Goal: Contribute content: Contribute content

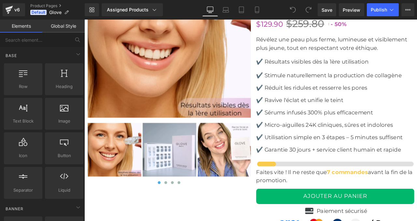
scroll to position [2405, 0]
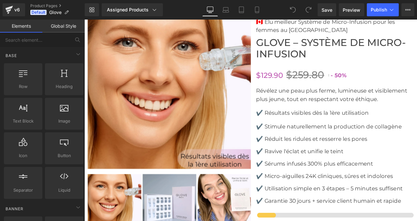
click at [157, 77] on img at bounding box center [185, 100] width 194 height 194
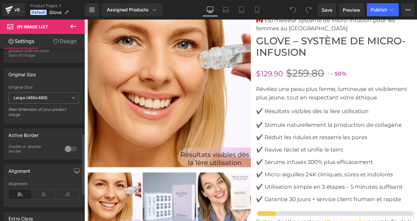
scroll to position [237, 0]
click at [34, 100] on b "Large (480x480)" at bounding box center [31, 97] width 34 height 5
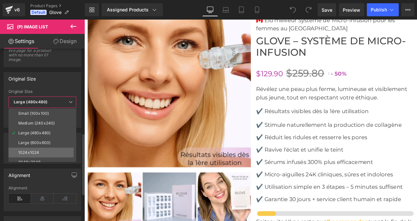
scroll to position [5, 0]
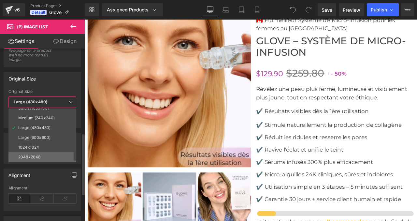
click at [30, 157] on div "2048x2048" at bounding box center [29, 157] width 22 height 5
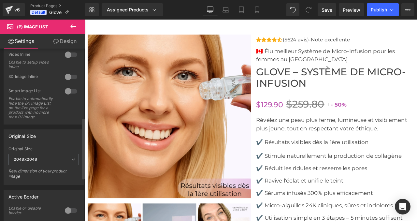
scroll to position [199, 0]
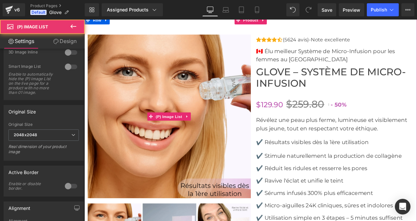
click at [171, 102] on img at bounding box center [185, 134] width 194 height 194
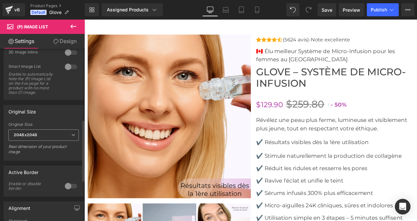
click at [30, 141] on span "2048x2048" at bounding box center [43, 134] width 70 height 11
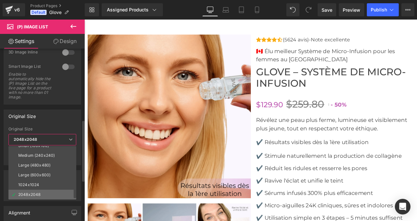
click at [30, 193] on div "2048x2048" at bounding box center [29, 194] width 22 height 5
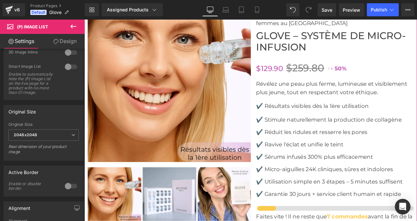
scroll to position [2463, 0]
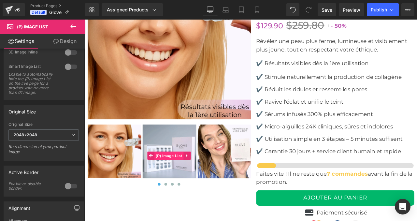
click at [180, 184] on span "(P) Image List" at bounding box center [184, 181] width 34 height 10
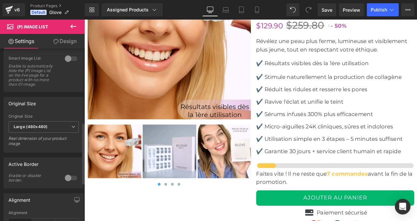
scroll to position [207, 0]
click at [45, 133] on span "Large (480x480)" at bounding box center [43, 127] width 70 height 11
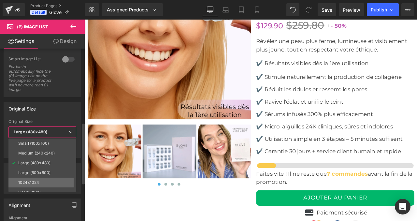
scroll to position [5, 0]
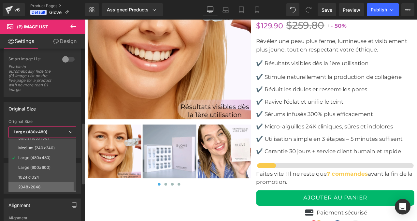
click at [32, 187] on div "2048x2048" at bounding box center [29, 187] width 22 height 5
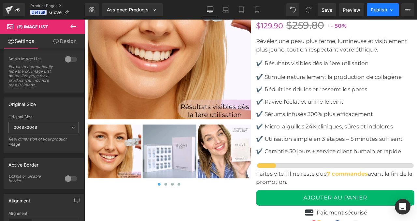
click at [383, 12] on span "Publish" at bounding box center [378, 9] width 16 height 5
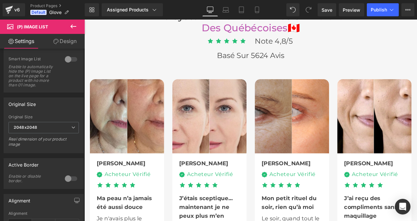
scroll to position [1815, 0]
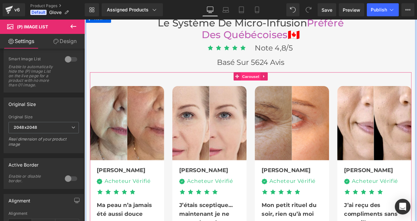
click at [280, 89] on span "Carousel" at bounding box center [280, 87] width 23 height 10
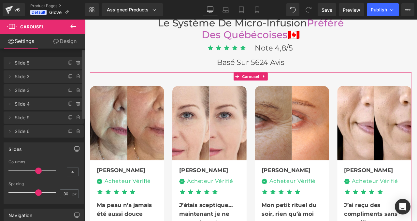
type input "3"
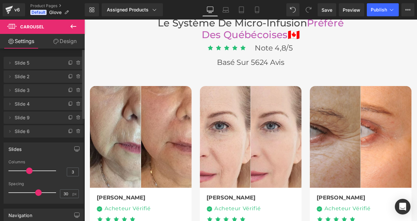
drag, startPoint x: 36, startPoint y: 171, endPoint x: 32, endPoint y: 171, distance: 4.6
click at [32, 171] on div at bounding box center [34, 170] width 44 height 13
click at [374, 9] on span "Publish" at bounding box center [378, 9] width 16 height 5
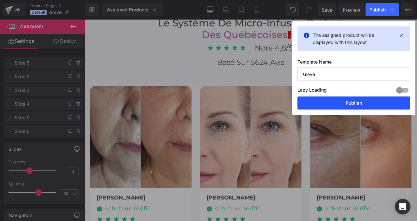
drag, startPoint x: 332, startPoint y: 106, endPoint x: 229, endPoint y: 42, distance: 120.9
click at [332, 106] on button "Publish" at bounding box center [353, 102] width 113 height 13
